Goal: Task Accomplishment & Management: Manage account settings

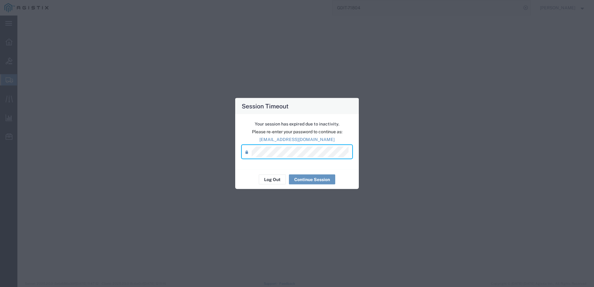
select select "CBOX"
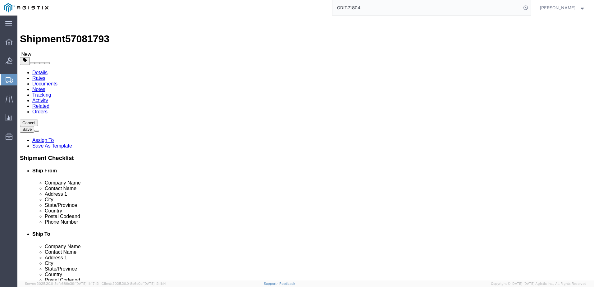
click link "Shipment Information"
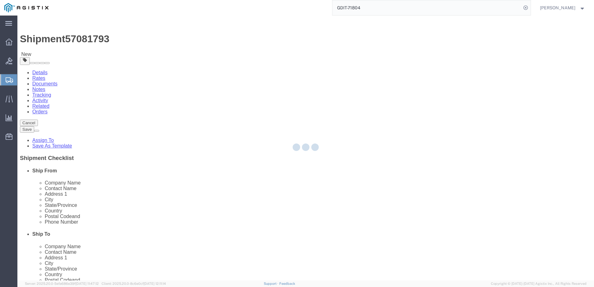
select select "69651"
select select
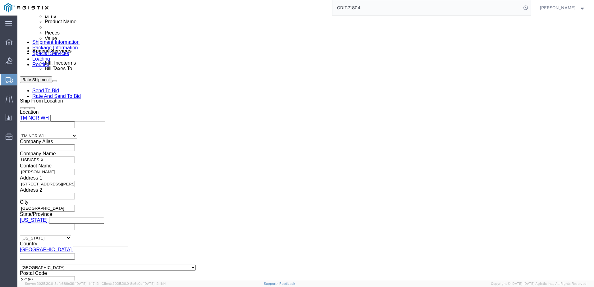
scroll to position [367, 0]
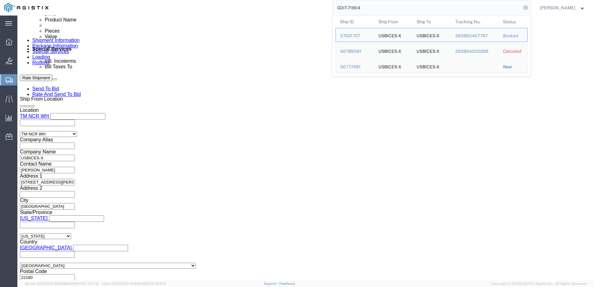
click at [429, 7] on input "GDIT-71804" at bounding box center [426, 7] width 189 height 15
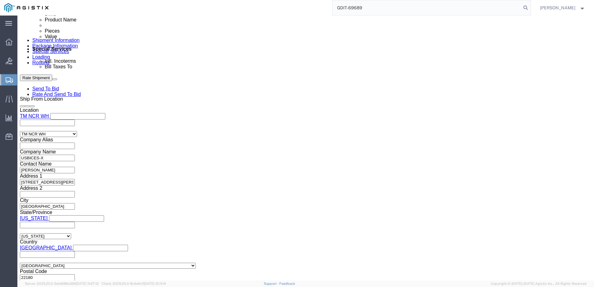
type input "GDIT-69689"
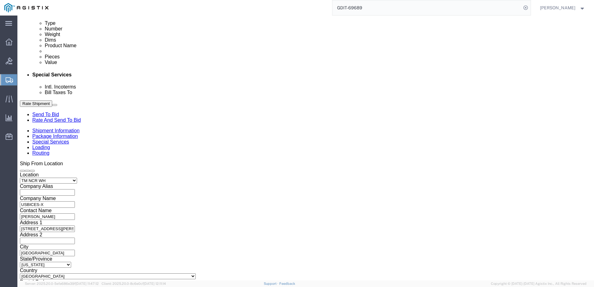
scroll to position [322, 0]
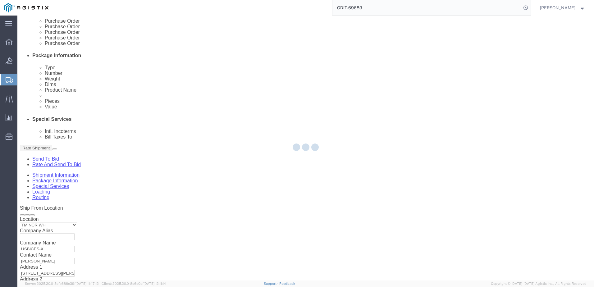
select select "69651"
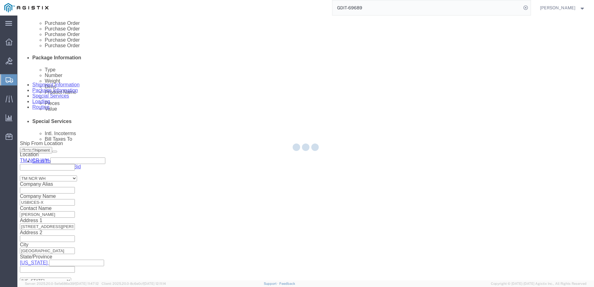
scroll to position [367, 0]
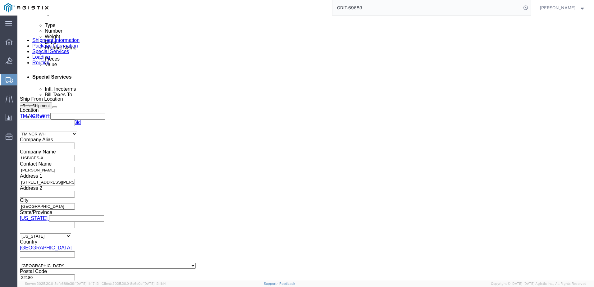
click button "Continue"
